Goal: Task Accomplishment & Management: Use online tool/utility

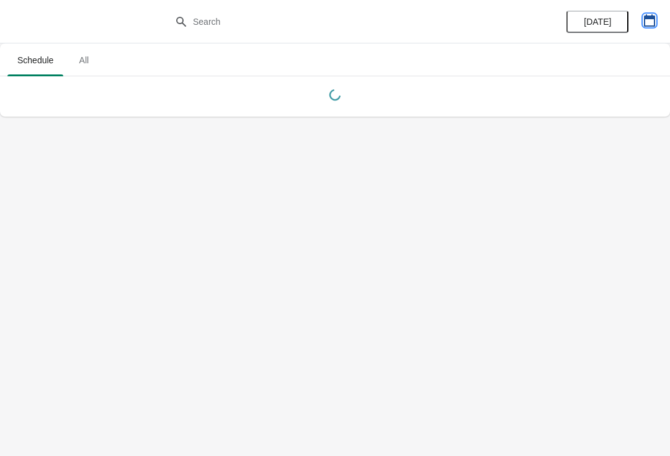
click at [652, 23] on icon "button" at bounding box center [650, 20] width 12 height 12
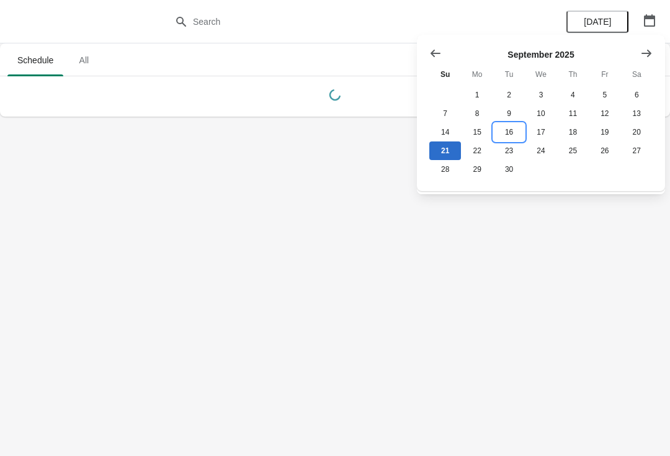
click at [519, 136] on button "16" at bounding box center [509, 132] width 32 height 19
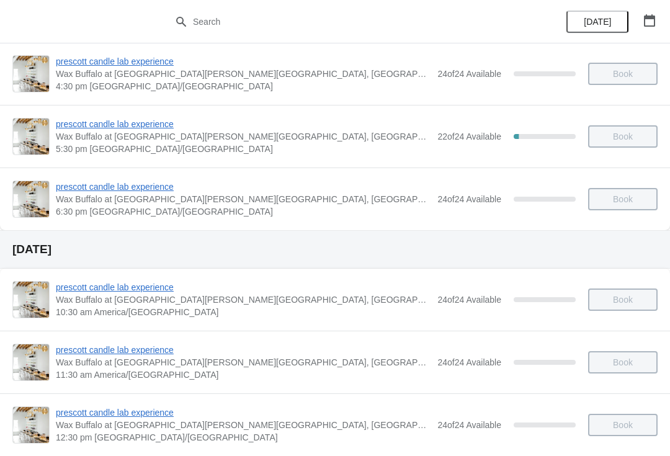
scroll to position [421, 0]
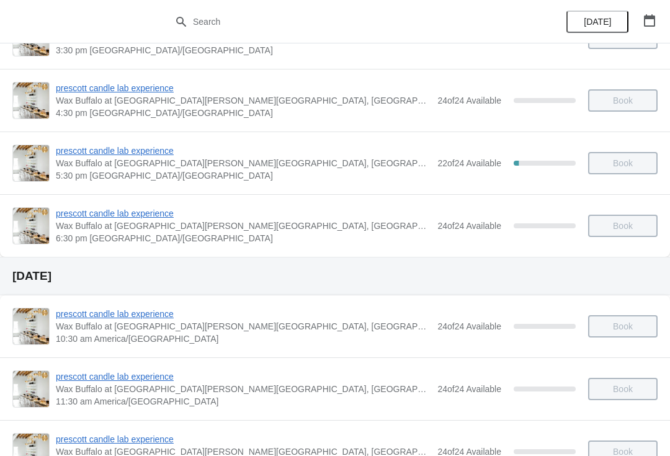
click at [151, 156] on span "prescott candle lab experience" at bounding box center [243, 151] width 375 height 12
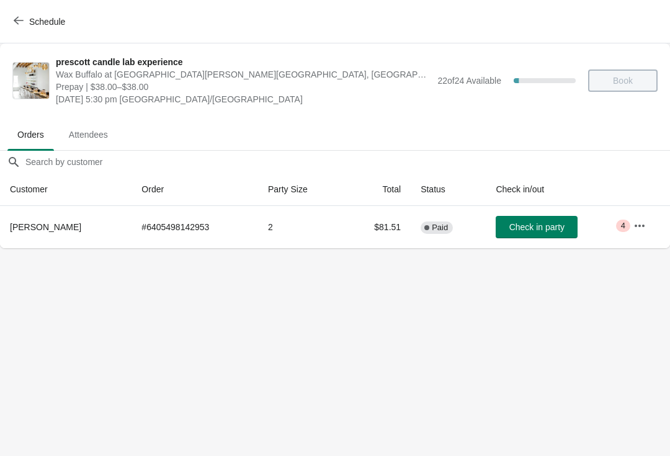
click at [648, 220] on button "button" at bounding box center [640, 226] width 22 height 22
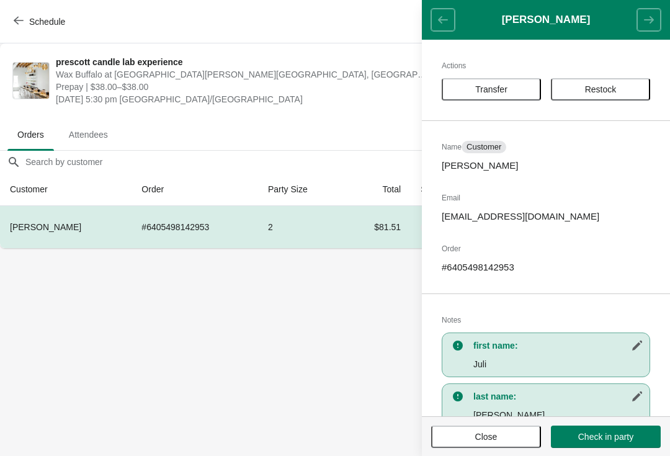
click at [506, 82] on button "Transfer" at bounding box center [491, 89] width 99 height 22
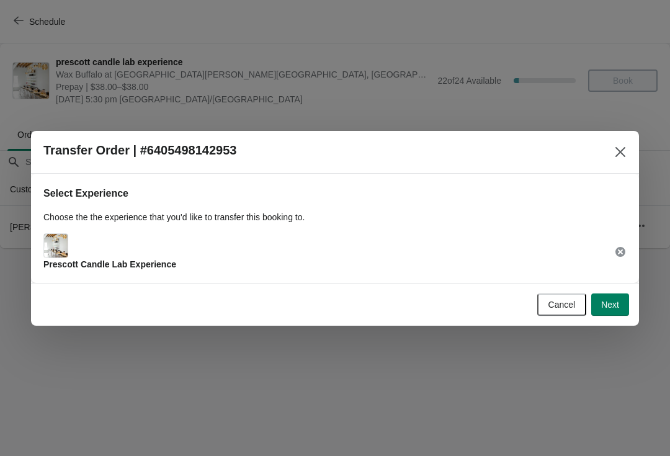
click at [614, 302] on span "Next" at bounding box center [610, 305] width 18 height 10
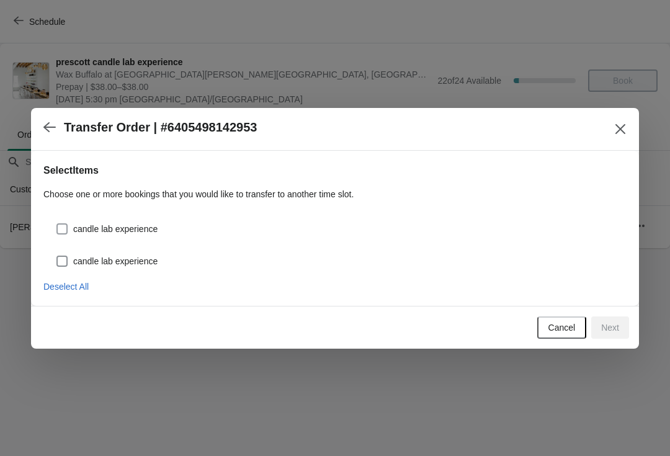
click at [136, 257] on span "candle lab experience" at bounding box center [115, 261] width 84 height 12
click at [57, 256] on input "candle lab experience" at bounding box center [56, 256] width 1 height 1
checkbox input "true"
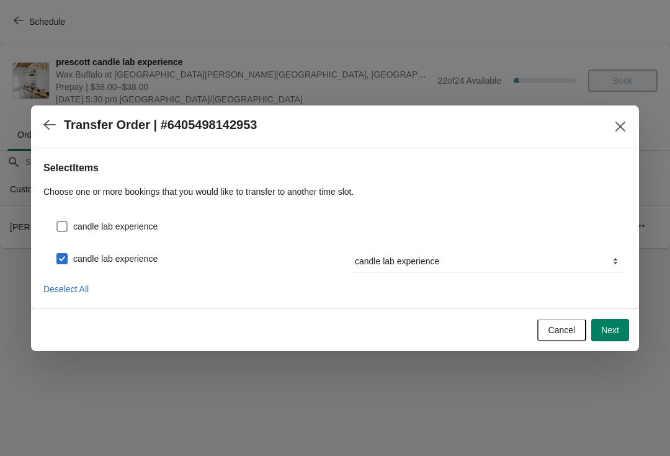
click at [158, 228] on span "candle lab experience" at bounding box center [115, 226] width 84 height 12
click at [57, 222] on input "candle lab experience" at bounding box center [56, 221] width 1 height 1
checkbox input "true"
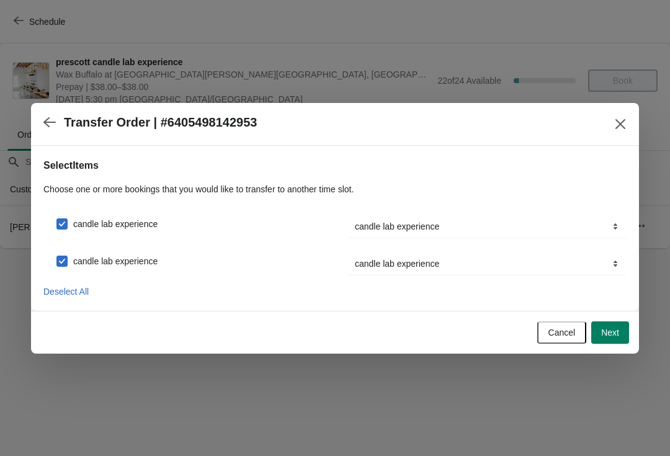
click at [619, 328] on span "Next" at bounding box center [610, 333] width 18 height 10
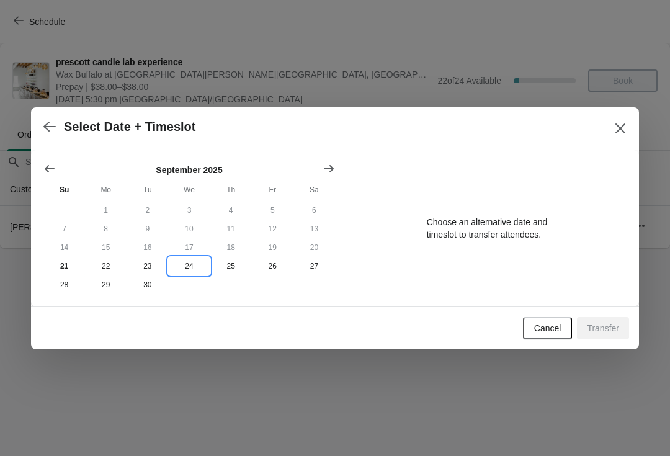
click at [187, 269] on button "24" at bounding box center [189, 266] width 42 height 19
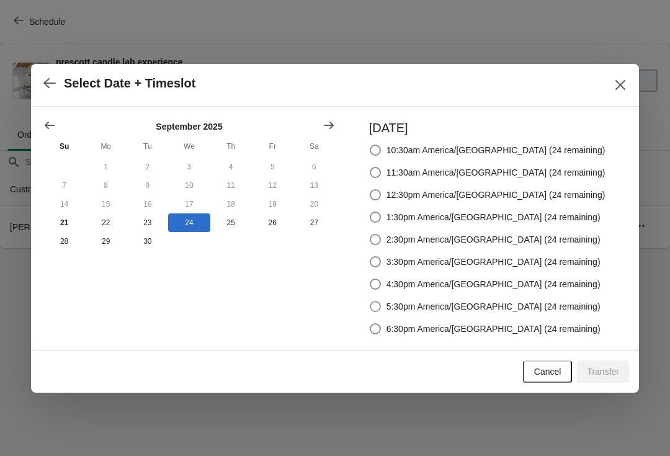
click at [464, 308] on span "5:30pm America/[GEOGRAPHIC_DATA] (24 remaining)" at bounding box center [494, 306] width 214 height 12
click at [370, 302] on input "5:30pm America/[GEOGRAPHIC_DATA] (24 remaining)" at bounding box center [370, 301] width 1 height 1
radio input "true"
click at [610, 375] on span "Transfer" at bounding box center [603, 372] width 32 height 10
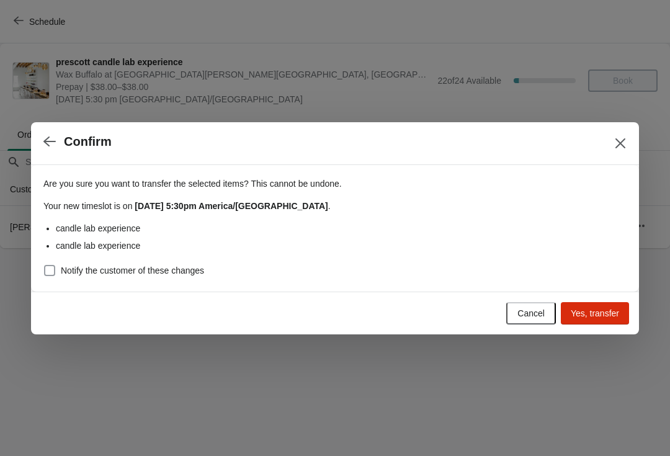
click at [182, 267] on span "Notify the customer of these changes" at bounding box center [132, 270] width 143 height 12
click at [45, 266] on input "Notify the customer of these changes" at bounding box center [44, 265] width 1 height 1
checkbox input "true"
click at [593, 313] on span "Yes, transfer" at bounding box center [595, 313] width 48 height 10
